Goal: Information Seeking & Learning: Find specific page/section

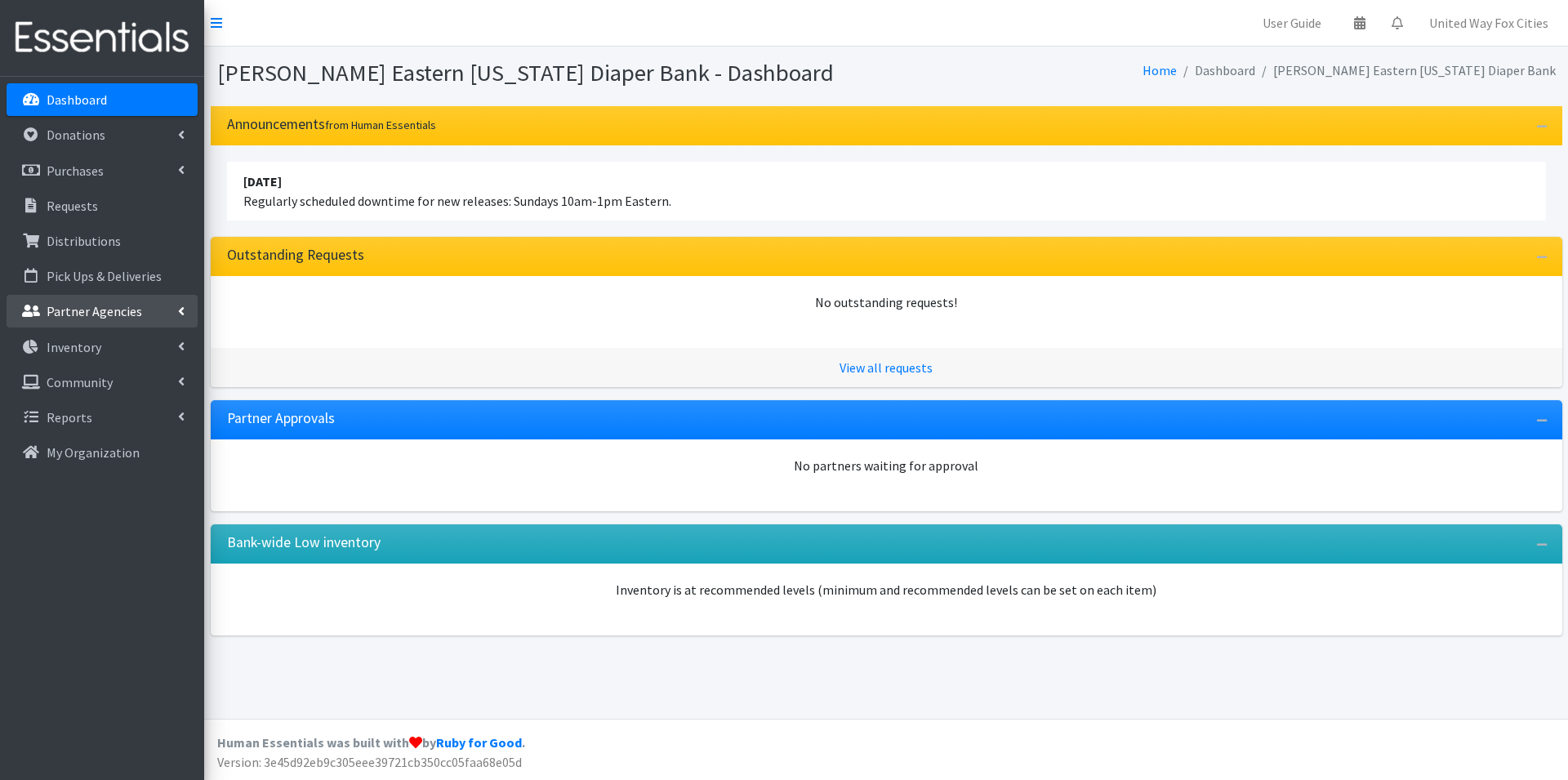
click at [181, 314] on icon at bounding box center [181, 311] width 6 height 13
click at [80, 353] on link "All Partners" at bounding box center [101, 347] width 191 height 32
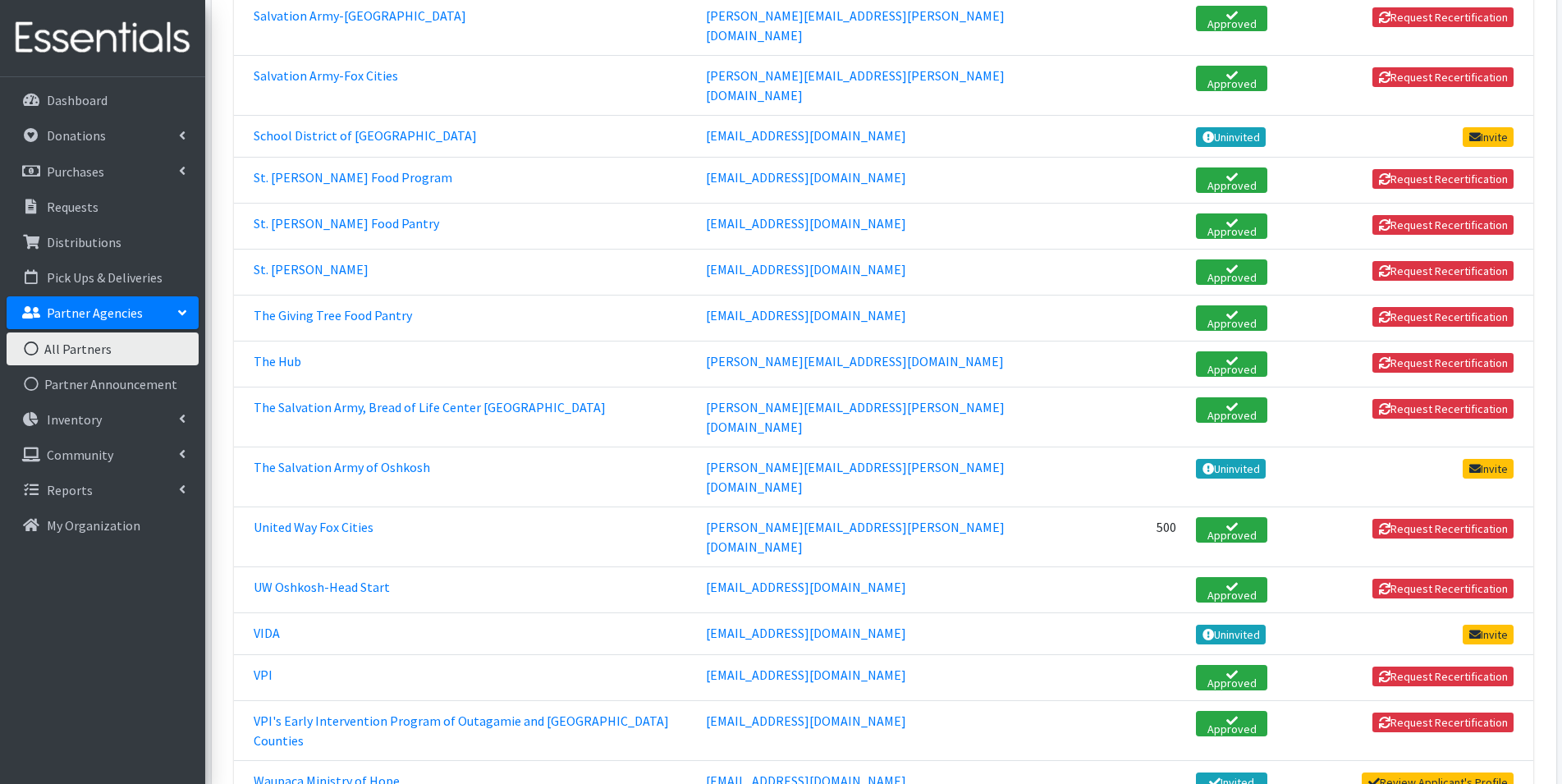
scroll to position [2544, 0]
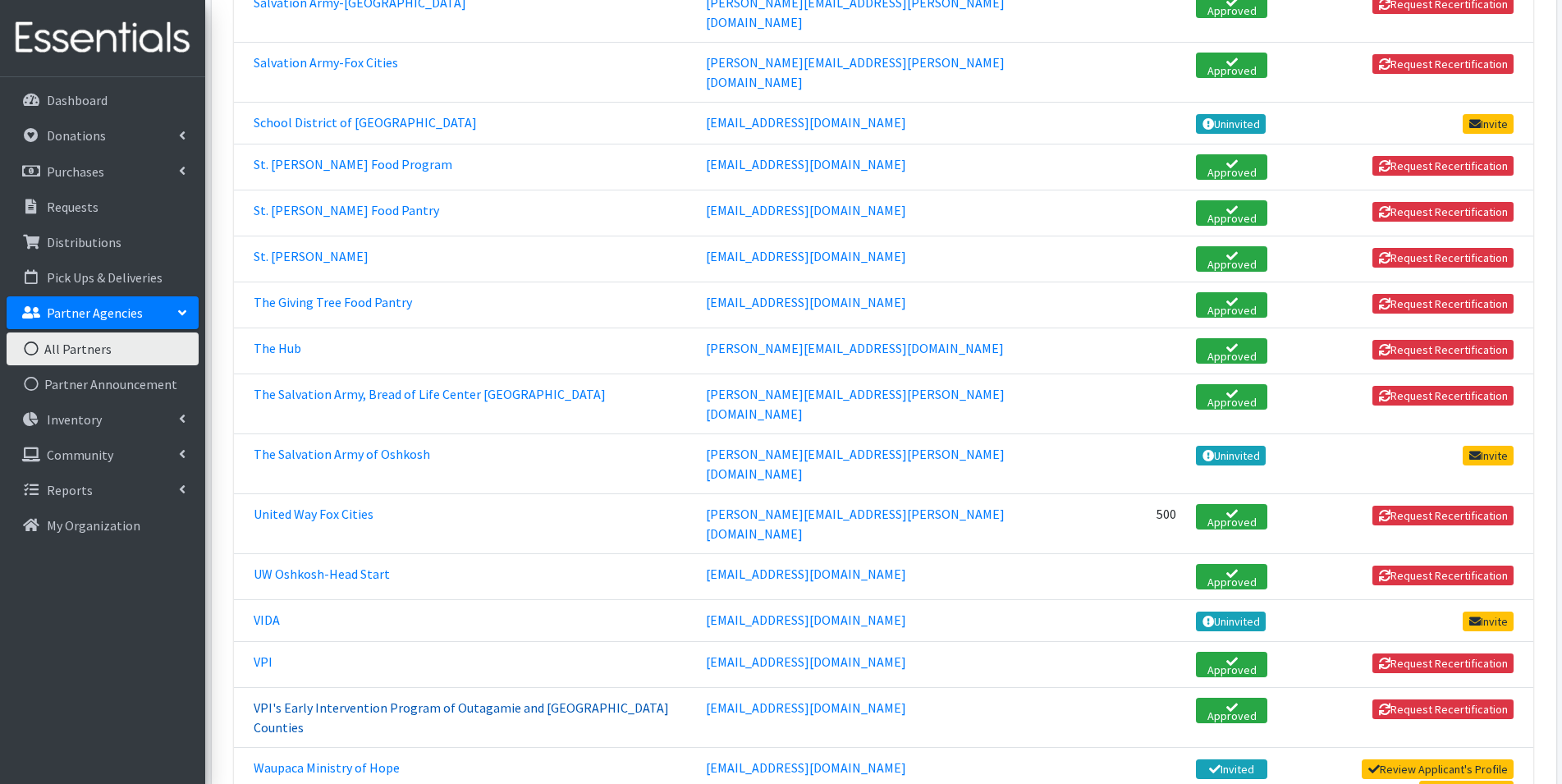
click at [518, 700] on link "VPI's Early Intervention Program of Outagamie and Winnebago Counties" at bounding box center [461, 717] width 415 height 36
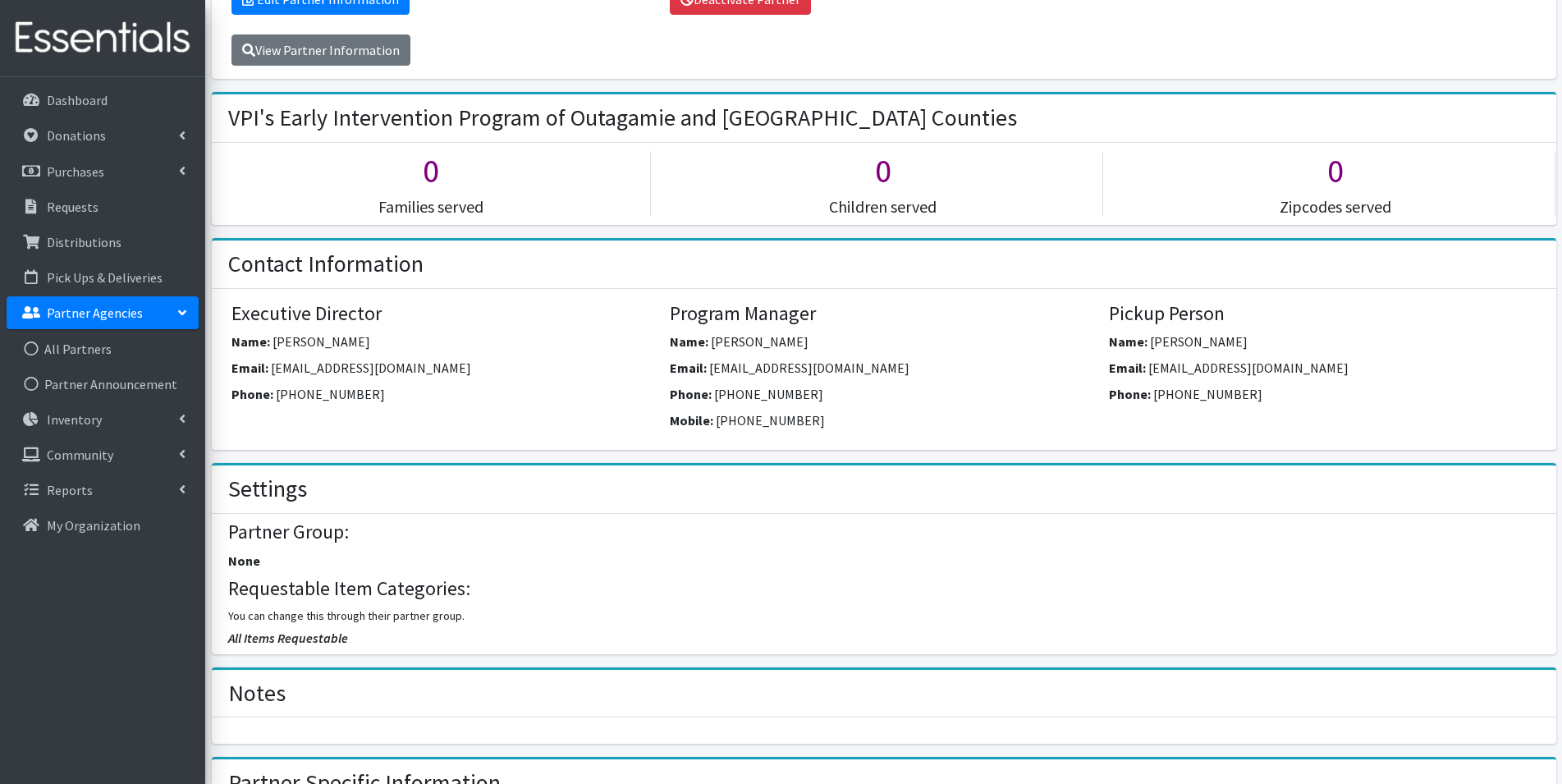
scroll to position [328, 0]
click at [73, 104] on p "Dashboard" at bounding box center [76, 100] width 61 height 17
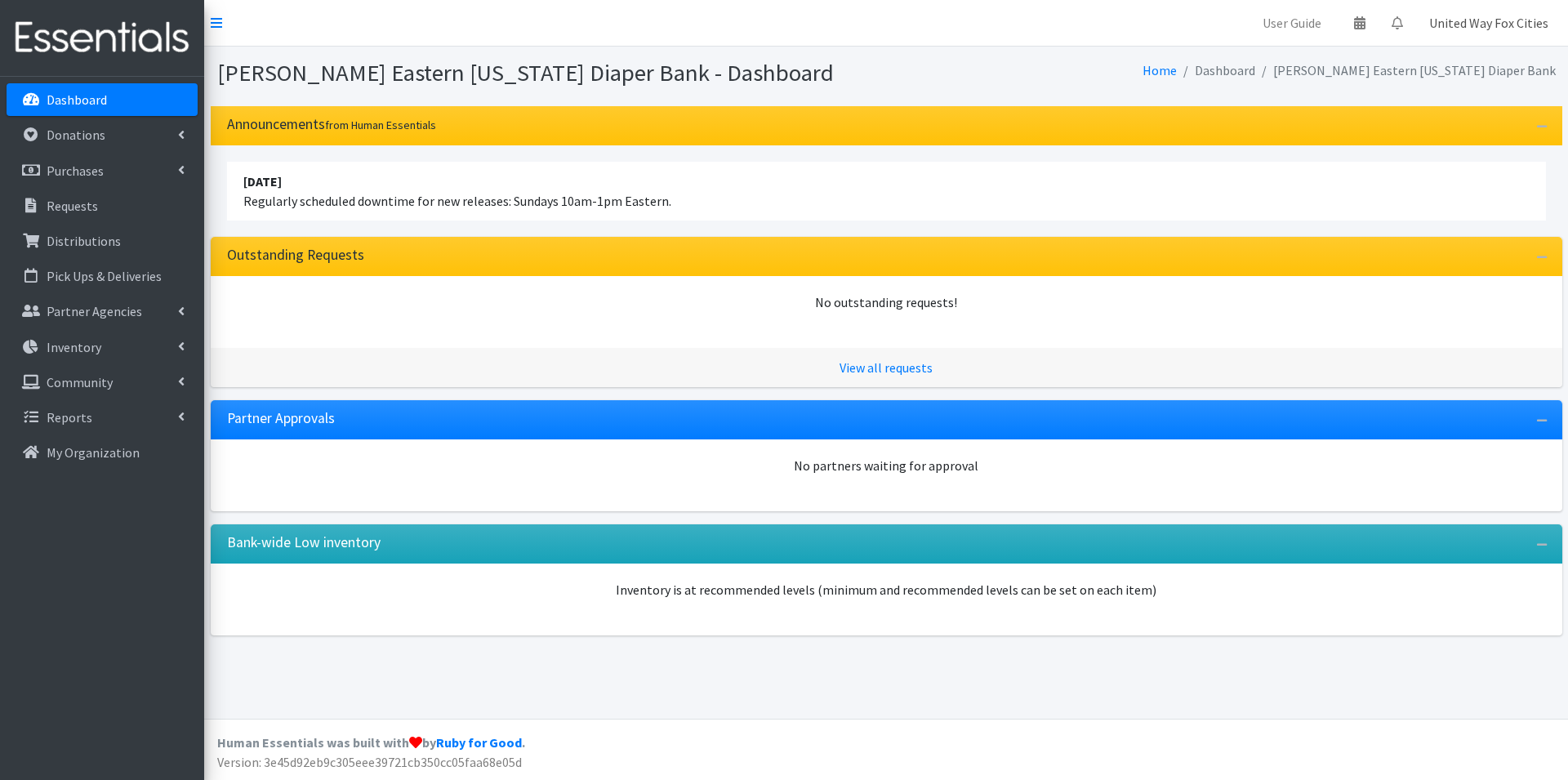
click at [1508, 24] on link "United Way Fox Cities" at bounding box center [1489, 22] width 145 height 32
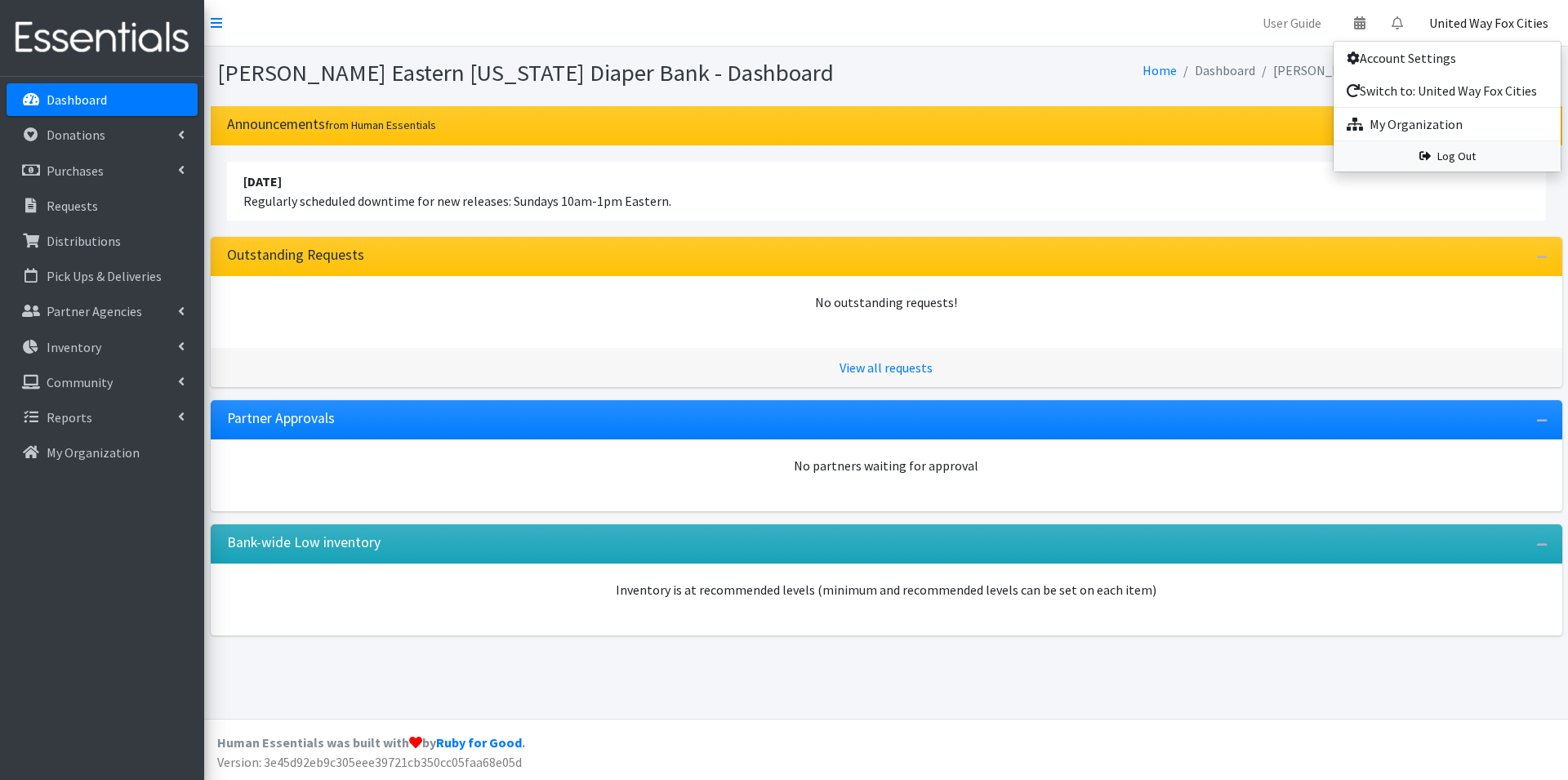
click at [1464, 160] on link "Log Out" at bounding box center [1447, 156] width 227 height 31
